Goal: Information Seeking & Learning: Learn about a topic

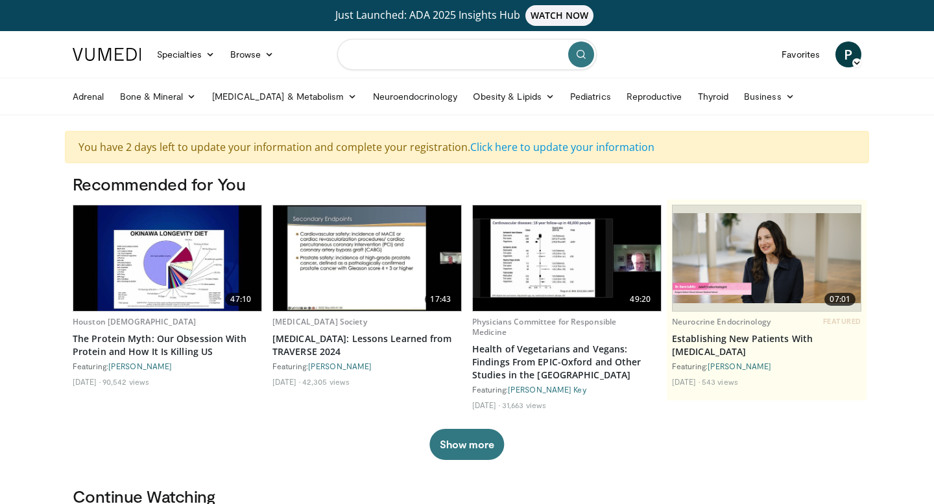
click at [375, 53] on input "Search topics, interventions" at bounding box center [466, 54] width 259 height 31
type input "**********"
click at [587, 54] on button "submit" at bounding box center [581, 54] width 26 height 26
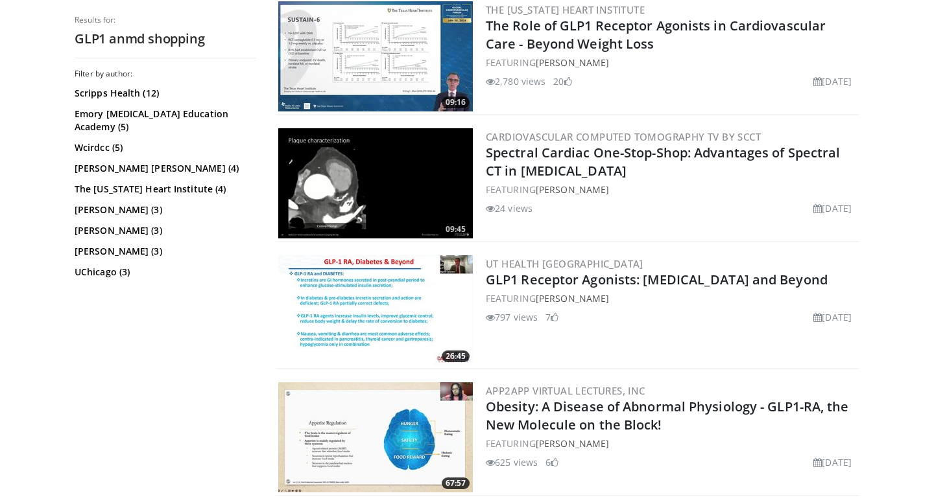
scroll to position [618, 0]
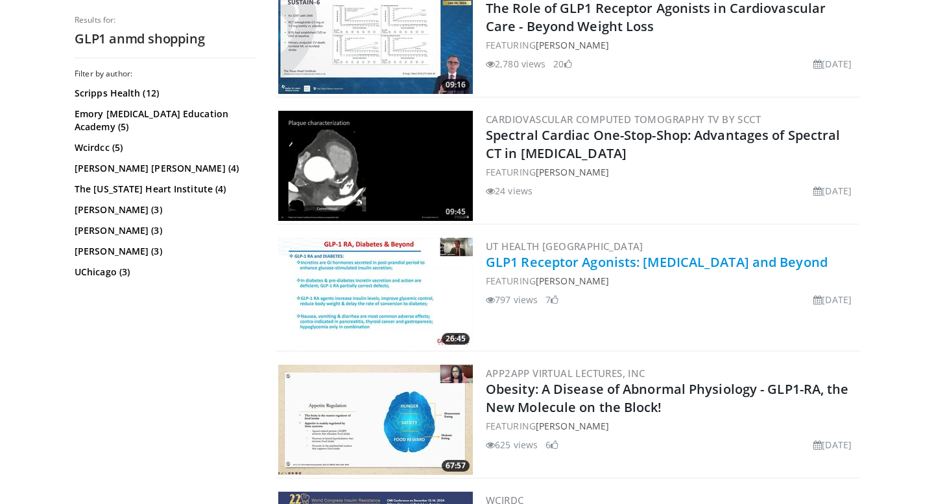
click at [656, 265] on link "GLP1 Receptor Agonists: [MEDICAL_DATA] and Beyond" at bounding box center [657, 262] width 342 height 18
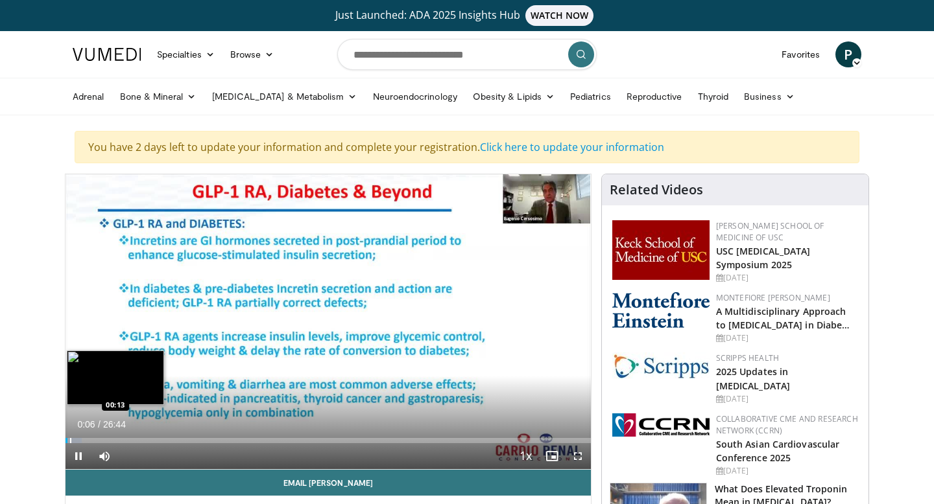
click at [70, 438] on div "Progress Bar" at bounding box center [70, 440] width 1 height 5
click at [73, 438] on div "Progress Bar" at bounding box center [73, 440] width 1 height 5
click at [80, 440] on div "Progress Bar" at bounding box center [80, 440] width 1 height 5
click at [100, 441] on div "Progress Bar" at bounding box center [100, 440] width 1 height 5
click at [103, 443] on div "Progress Bar" at bounding box center [103, 440] width 1 height 5
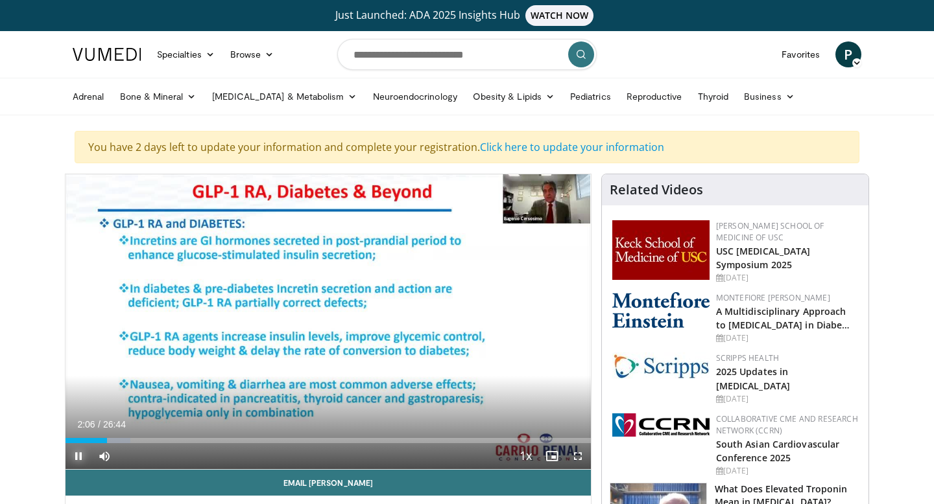
click at [78, 458] on span "Video Player" at bounding box center [78, 456] width 26 height 26
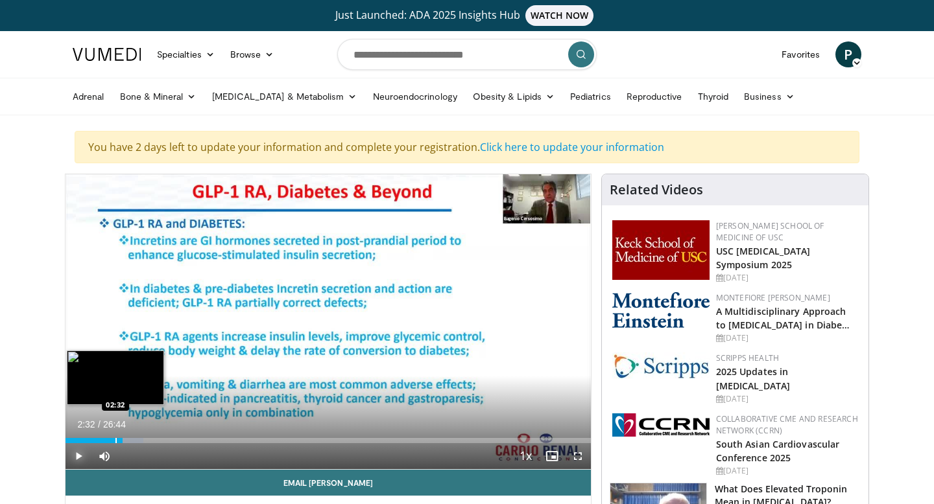
click at [115, 441] on div "Progress Bar" at bounding box center [115, 440] width 1 height 5
click at [110, 441] on div "Progress Bar" at bounding box center [110, 440] width 1 height 5
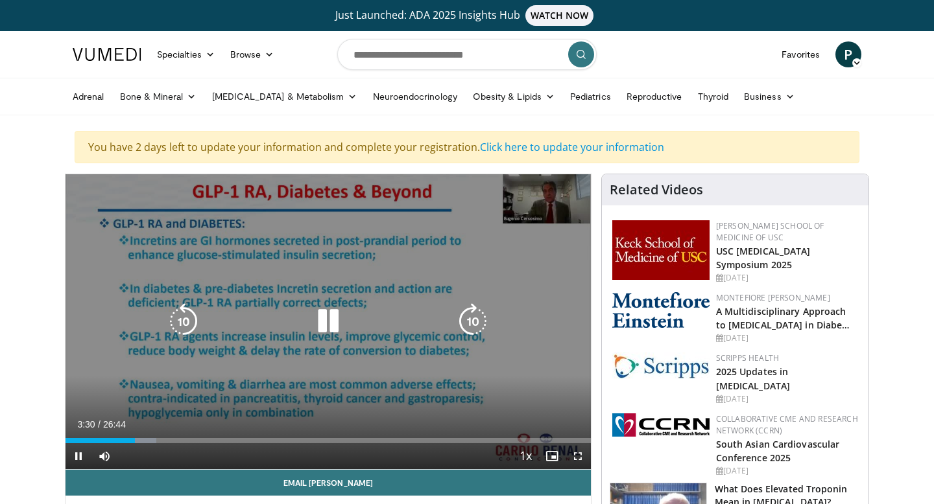
click at [331, 326] on icon "Video Player" at bounding box center [328, 321] width 36 height 36
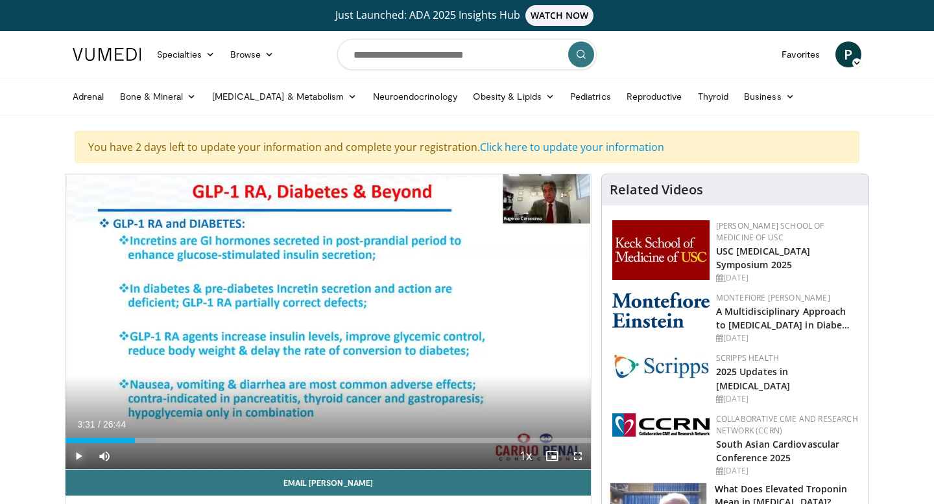
click at [77, 453] on span "Video Player" at bounding box center [78, 456] width 26 height 26
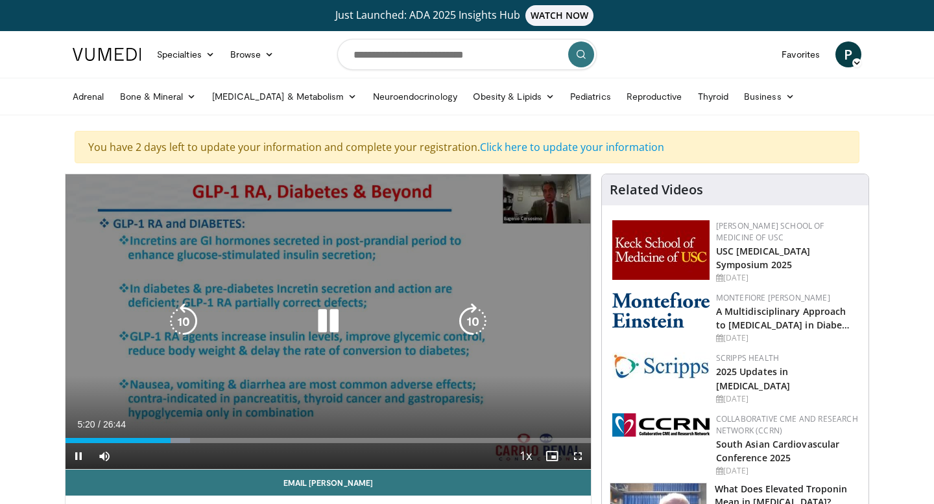
click at [330, 323] on icon "Video Player" at bounding box center [328, 321] width 36 height 36
click at [323, 324] on icon "Video Player" at bounding box center [328, 321] width 36 height 36
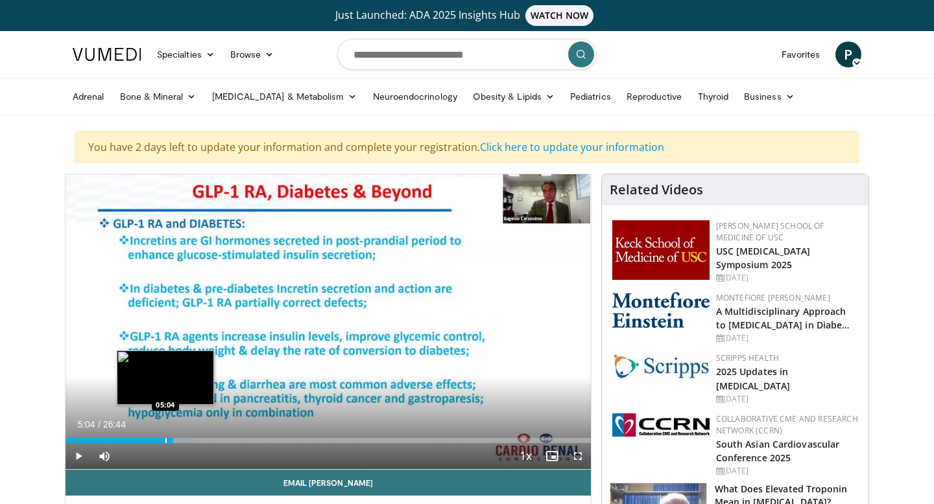
click at [165, 438] on div "Progress Bar" at bounding box center [165, 440] width 1 height 5
click at [159, 438] on div "Loaded : 17.93% 04:47 04:47" at bounding box center [327, 437] width 525 height 12
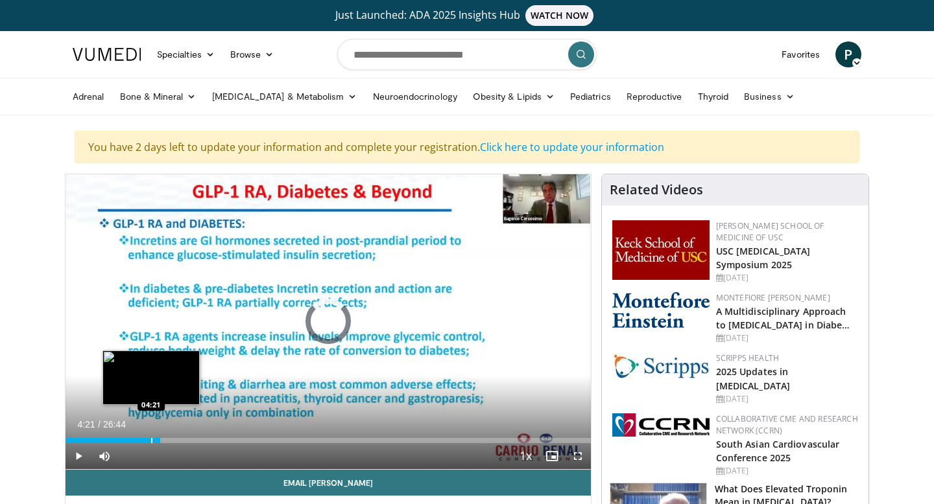
click at [151, 438] on div "Loaded : 0.00% 04:21 04:21" at bounding box center [327, 437] width 525 height 12
click at [163, 436] on div "Loaded : 23.50% 05:17 04:57" at bounding box center [327, 437] width 525 height 12
click at [151, 436] on div "Loaded : 23.71% 05:00 04:23" at bounding box center [327, 437] width 525 height 12
click at [144, 441] on div "Progress Bar" at bounding box center [144, 440] width 1 height 5
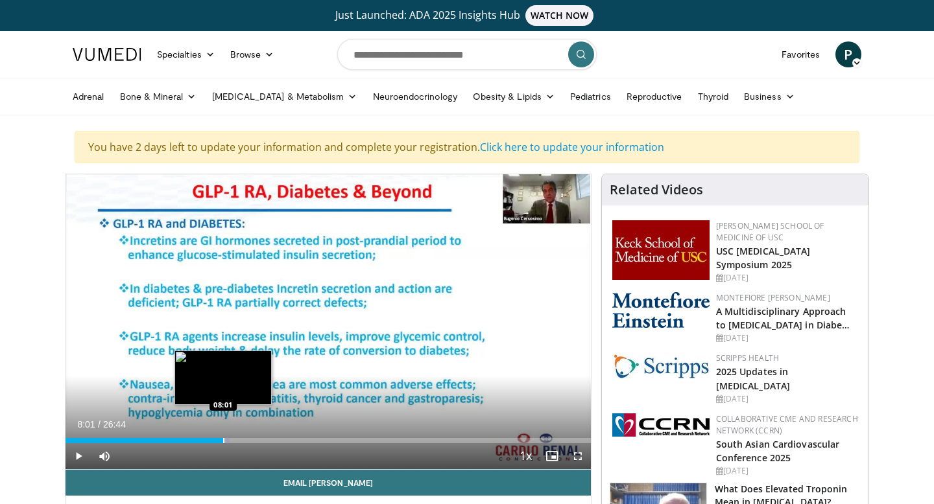
click at [222, 437] on div "Loaded : 31.20% 18:20 08:01" at bounding box center [327, 437] width 525 height 12
click at [206, 438] on div "Progress Bar" at bounding box center [206, 440] width 1 height 5
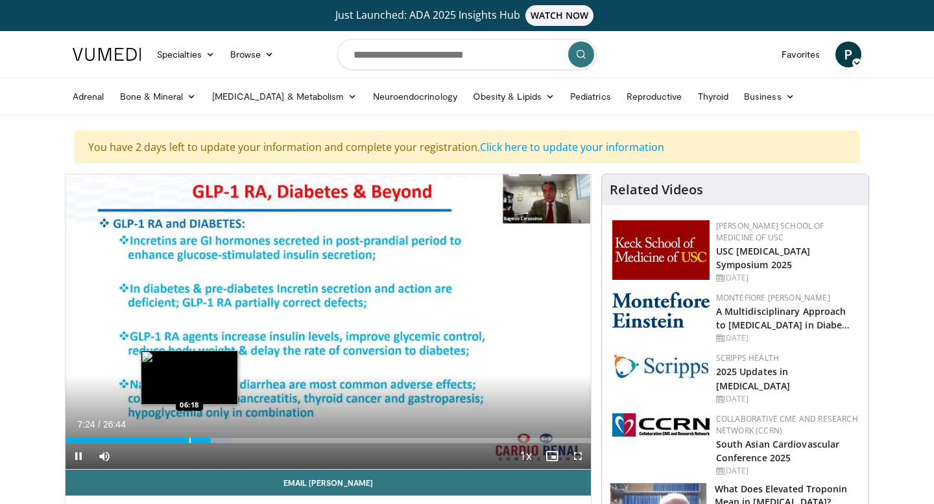
click at [189, 438] on div "Progress Bar" at bounding box center [189, 440] width 1 height 5
click at [168, 438] on div "Loaded : 21.02% 05:12 05:12" at bounding box center [327, 437] width 525 height 12
click at [175, 439] on div "Progress Bar" at bounding box center [175, 440] width 1 height 5
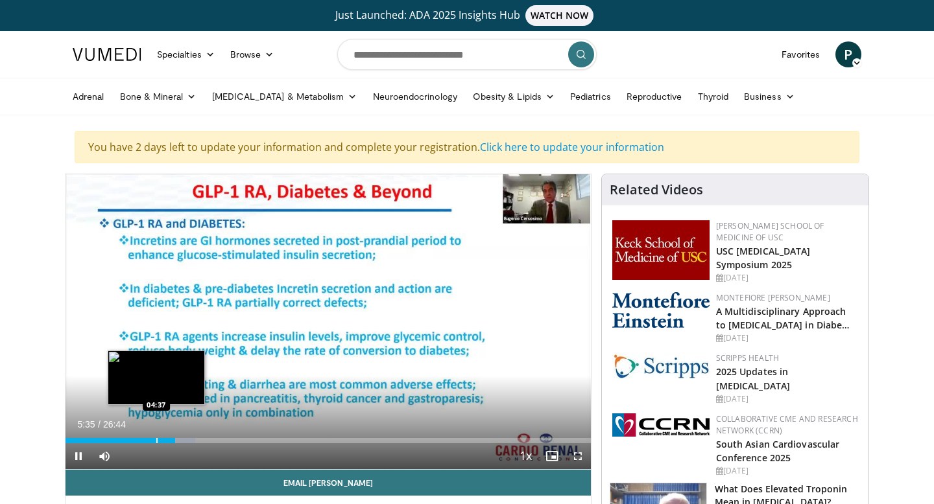
click at [156, 440] on div "Progress Bar" at bounding box center [156, 440] width 1 height 5
click at [145, 437] on div "Loaded : 16.23% 04:01 04:01" at bounding box center [327, 437] width 525 height 12
click at [145, 440] on div "Progress Bar" at bounding box center [145, 440] width 1 height 5
click at [174, 441] on div "Progress Bar" at bounding box center [174, 440] width 1 height 5
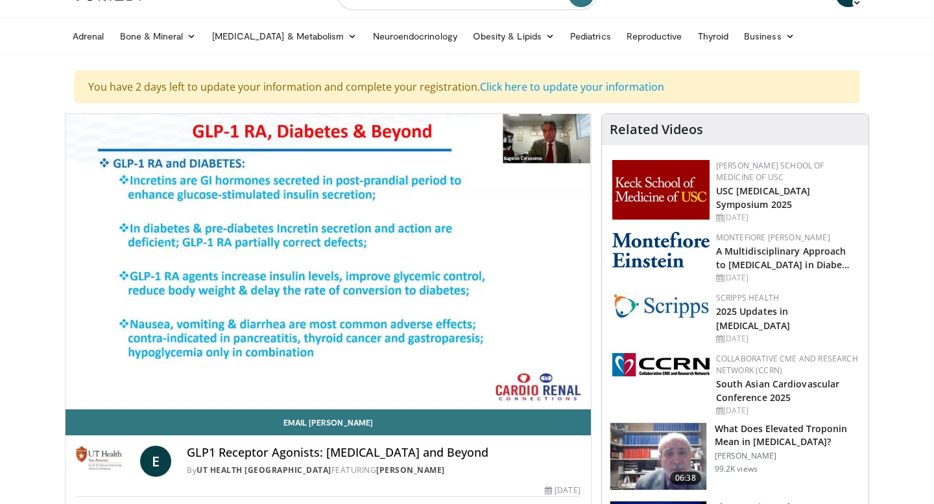
scroll to position [56, 0]
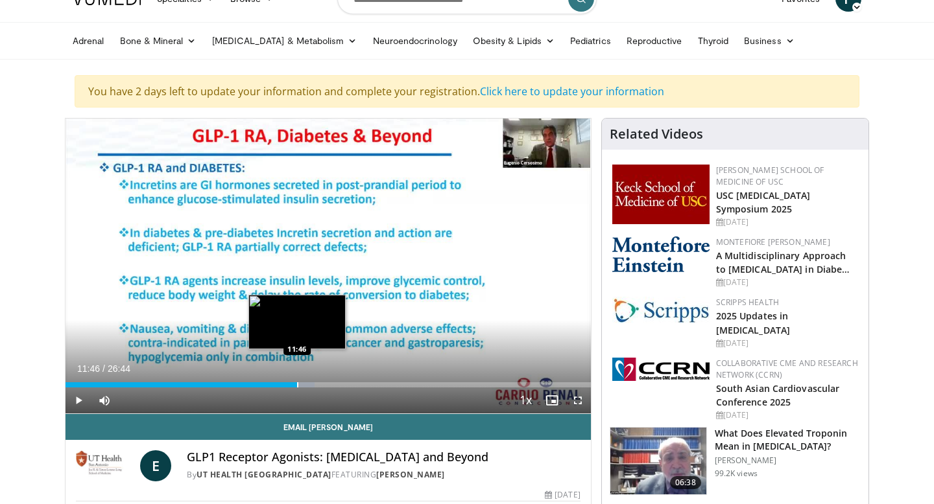
click at [297, 384] on div "Progress Bar" at bounding box center [297, 384] width 1 height 5
click at [308, 385] on div "Progress Bar" at bounding box center [308, 384] width 1 height 5
click at [314, 384] on div "Progress Bar" at bounding box center [315, 384] width 32 height 5
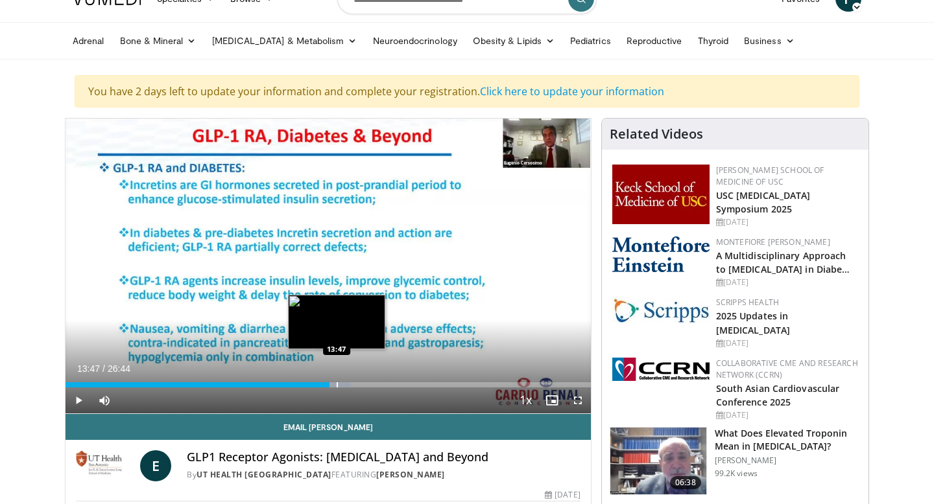
click at [336, 381] on div "Loaded : 54.29% 13:47 13:47" at bounding box center [327, 381] width 525 height 12
click at [358, 384] on div "Progress Bar" at bounding box center [358, 384] width 1 height 5
click at [349, 386] on div "Progress Bar" at bounding box center [349, 384] width 1 height 5
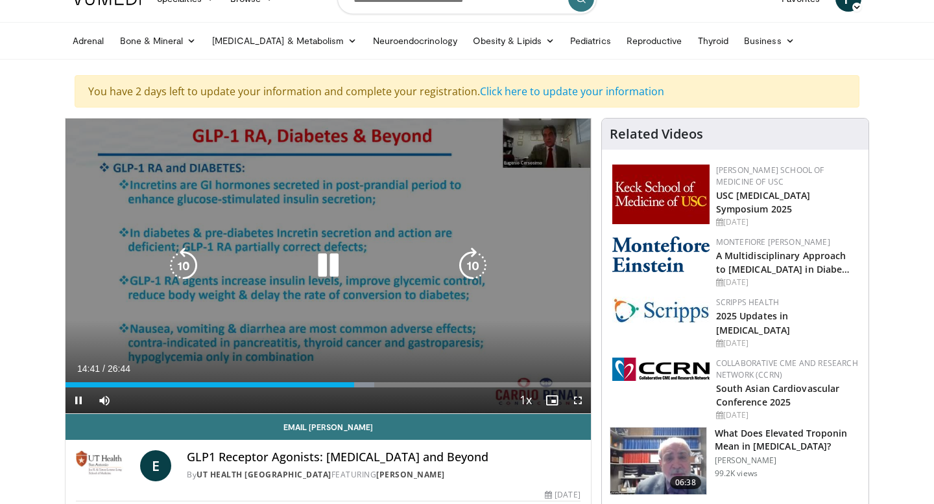
click at [325, 272] on icon "Video Player" at bounding box center [328, 266] width 36 height 36
click at [322, 272] on icon "Video Player" at bounding box center [328, 266] width 36 height 36
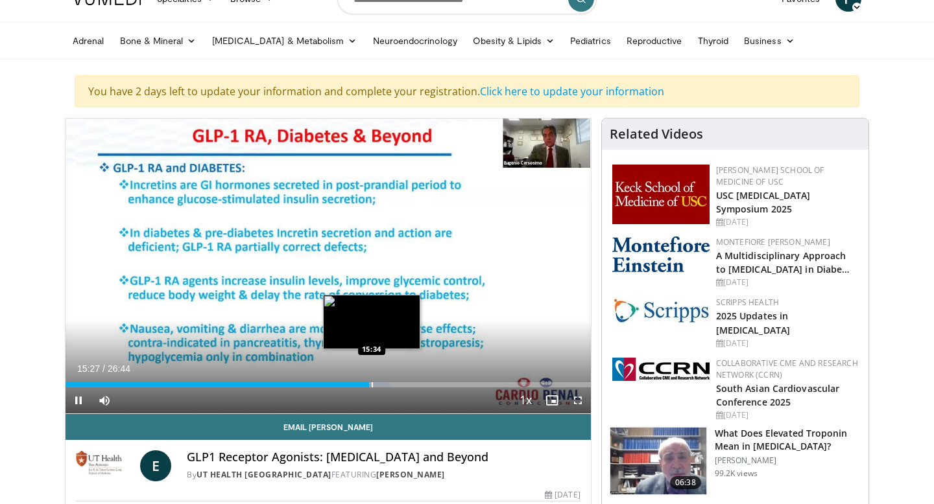
click at [371, 384] on div "Progress Bar" at bounding box center [371, 384] width 1 height 5
click at [375, 384] on div "Progress Bar" at bounding box center [375, 384] width 1 height 5
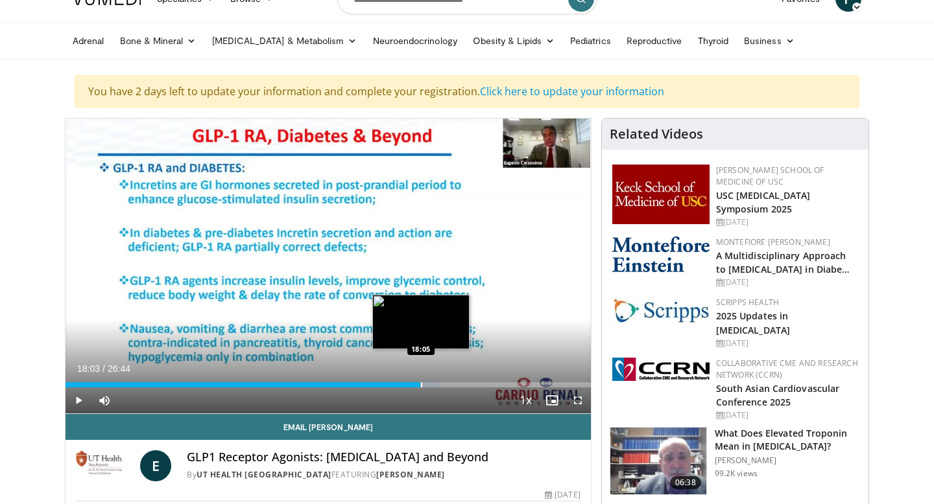
click at [419, 382] on div "Progress Bar" at bounding box center [423, 384] width 32 height 5
click at [423, 383] on div "Progress Bar" at bounding box center [423, 384] width 1 height 5
click at [427, 384] on div "Loaded : 72.35% 18:13 18:24" at bounding box center [327, 384] width 525 height 5
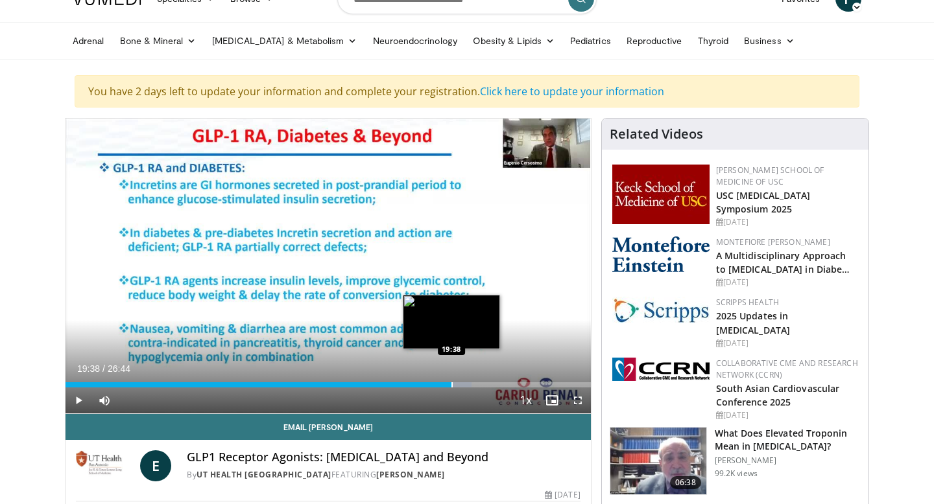
click at [451, 384] on div "Progress Bar" at bounding box center [451, 384] width 1 height 5
click at [454, 383] on div "Progress Bar" at bounding box center [454, 384] width 1 height 5
click at [458, 386] on div "Progress Bar" at bounding box center [458, 384] width 1 height 5
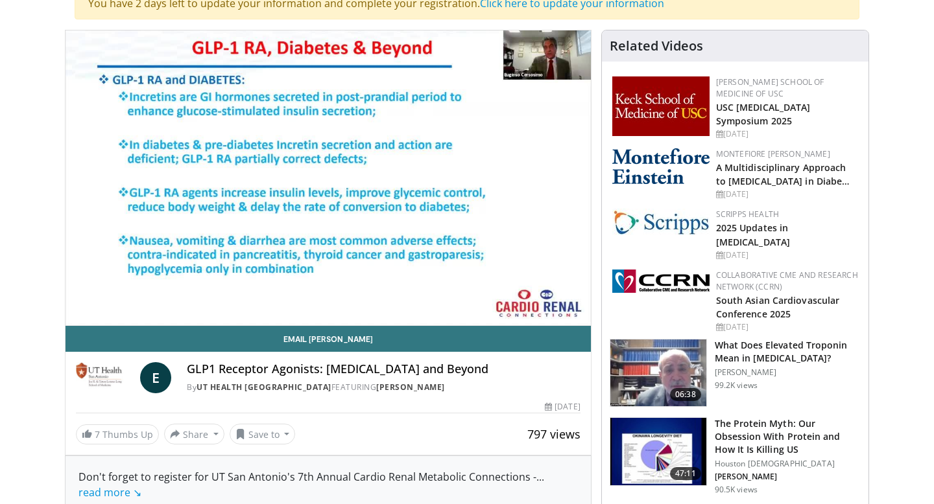
scroll to position [139, 0]
